Goal: Find specific page/section: Find specific page/section

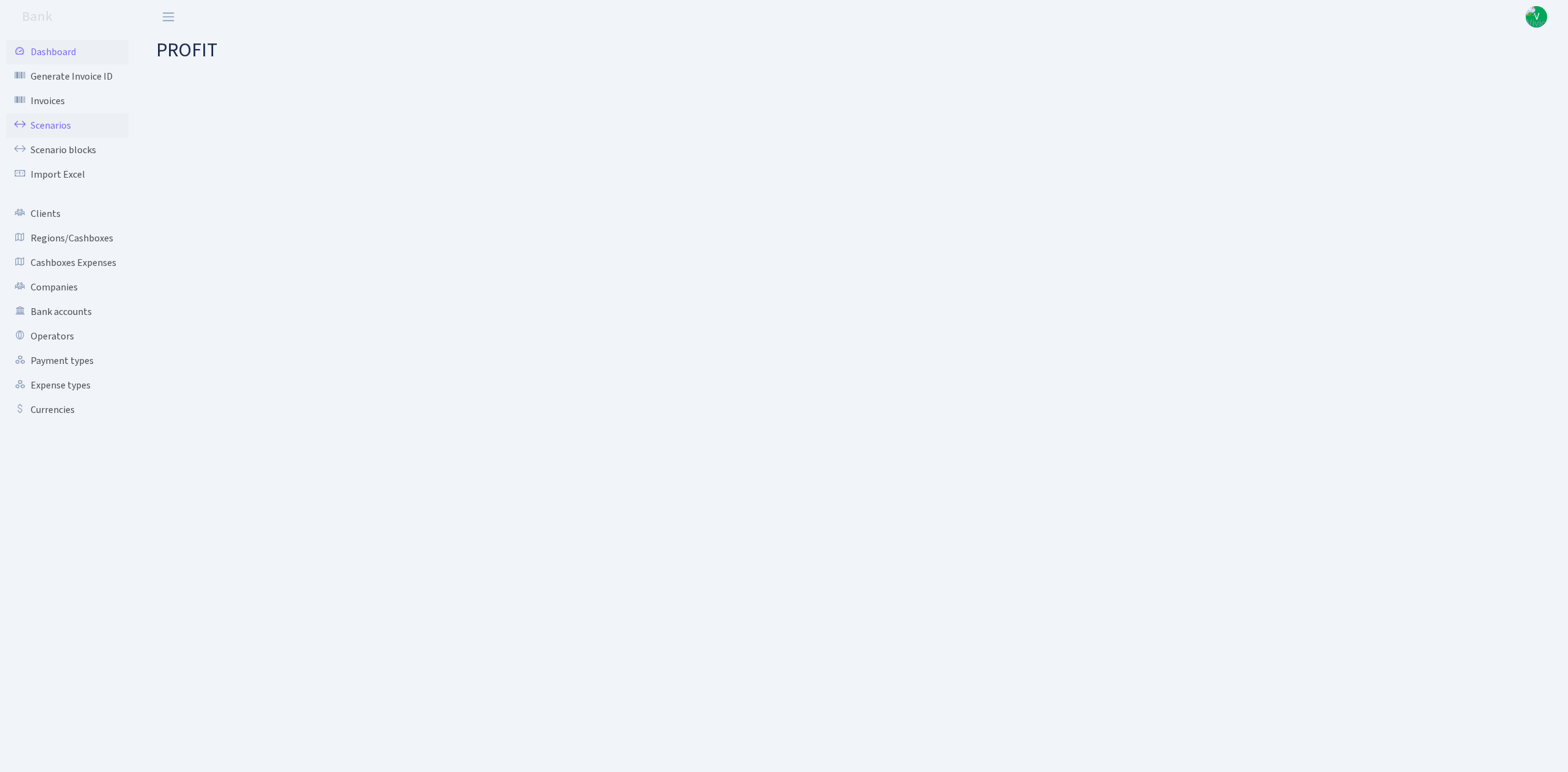
click at [50, 126] on link "Scenarios" at bounding box center [67, 125] width 123 height 25
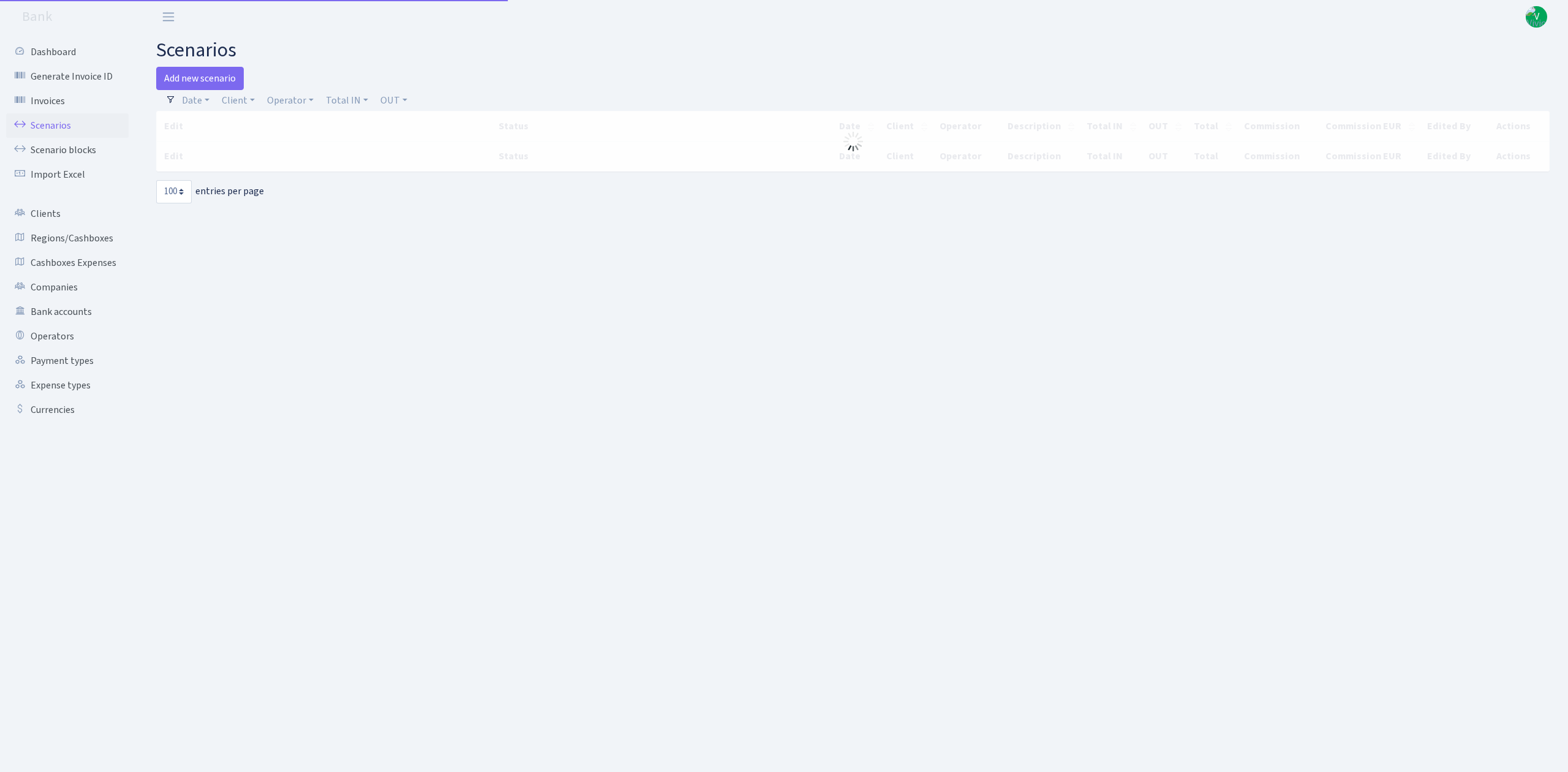
select select "100"
